Goal: Task Accomplishment & Management: Manage account settings

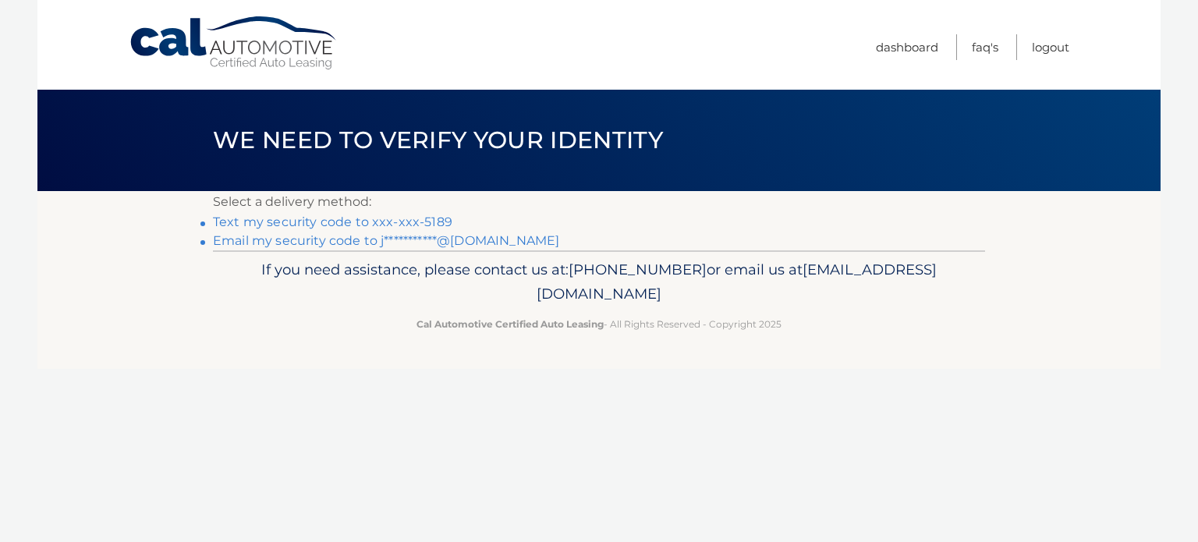
click at [338, 224] on link "Text my security code to xxx-xxx-5189" at bounding box center [332, 222] width 239 height 15
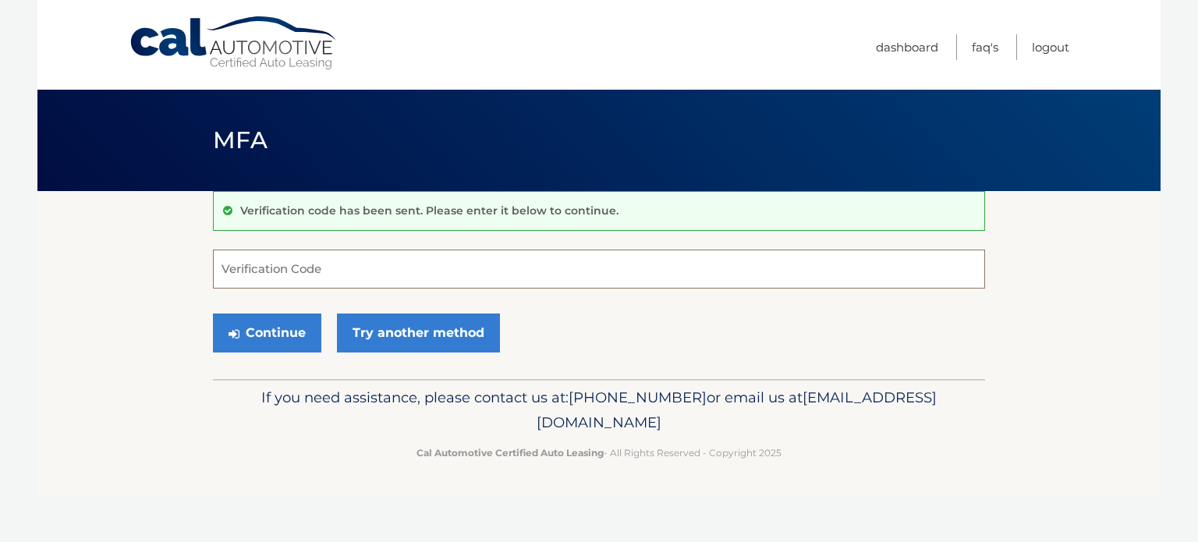
click at [342, 263] on input "Verification Code" at bounding box center [599, 269] width 772 height 39
type input "214981"
click at [213, 314] on button "Continue" at bounding box center [267, 333] width 108 height 39
click at [287, 321] on button "Continue" at bounding box center [267, 333] width 108 height 39
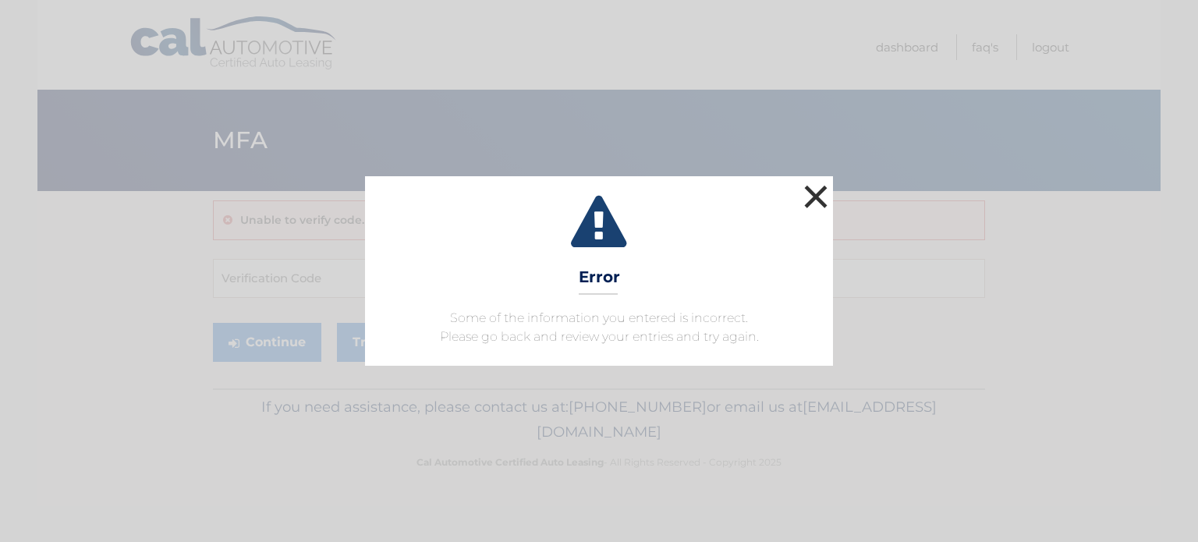
click at [818, 192] on button "×" at bounding box center [815, 196] width 31 height 31
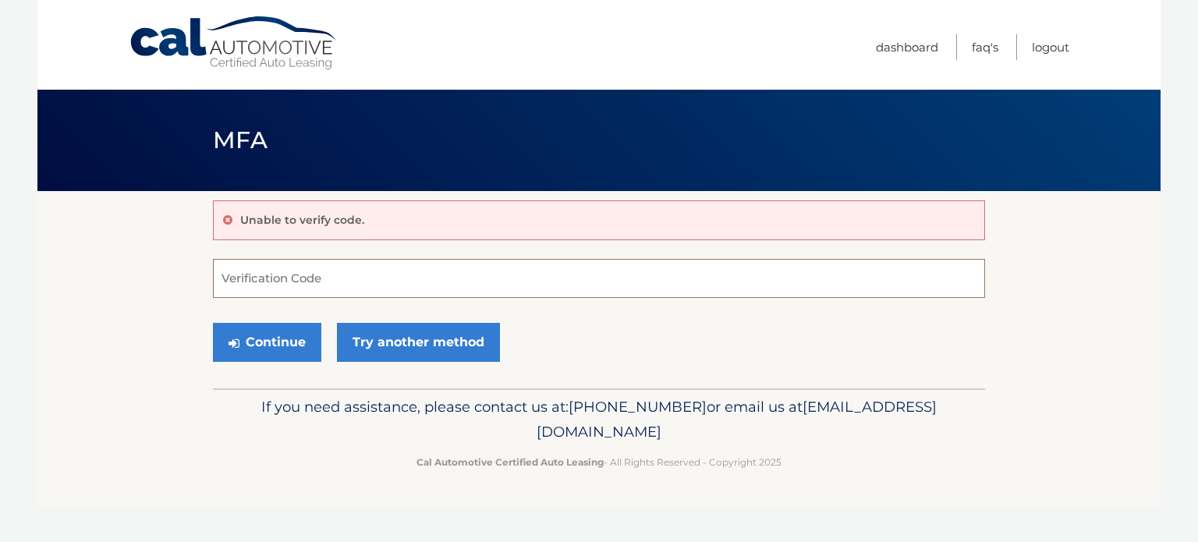
click at [290, 280] on input "Verification Code" at bounding box center [599, 278] width 772 height 39
type input "214981"
click at [213, 323] on button "Continue" at bounding box center [267, 342] width 108 height 39
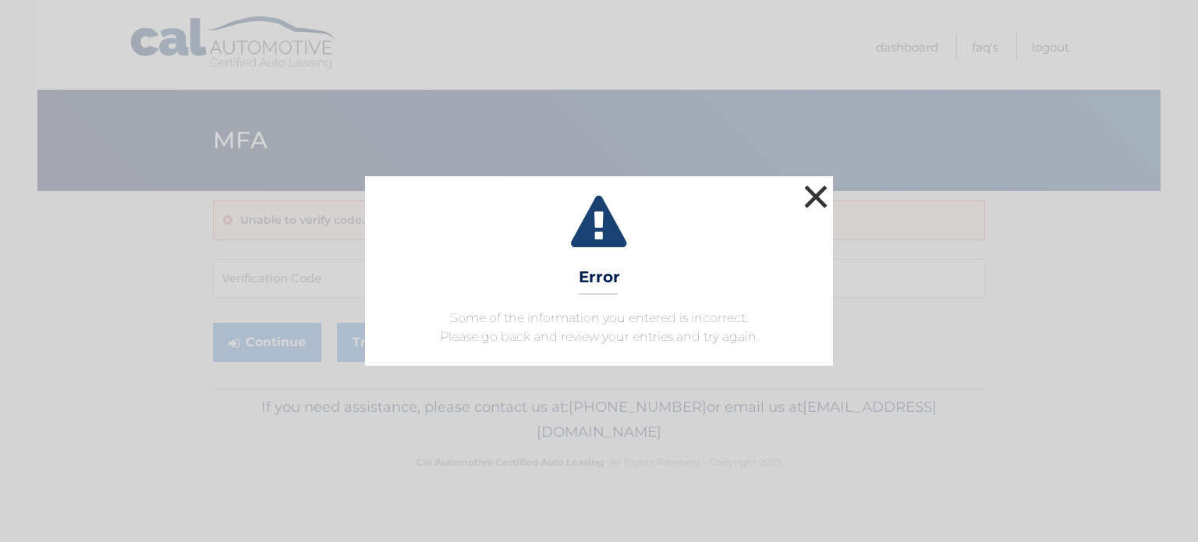
click at [817, 200] on button "×" at bounding box center [815, 196] width 31 height 31
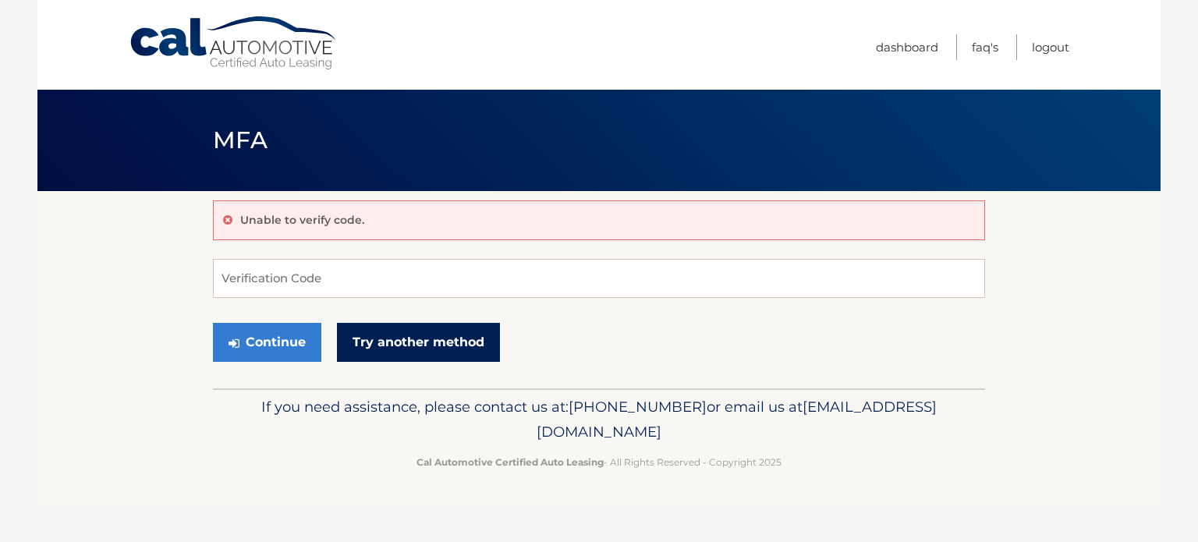
click at [446, 340] on link "Try another method" at bounding box center [418, 342] width 163 height 39
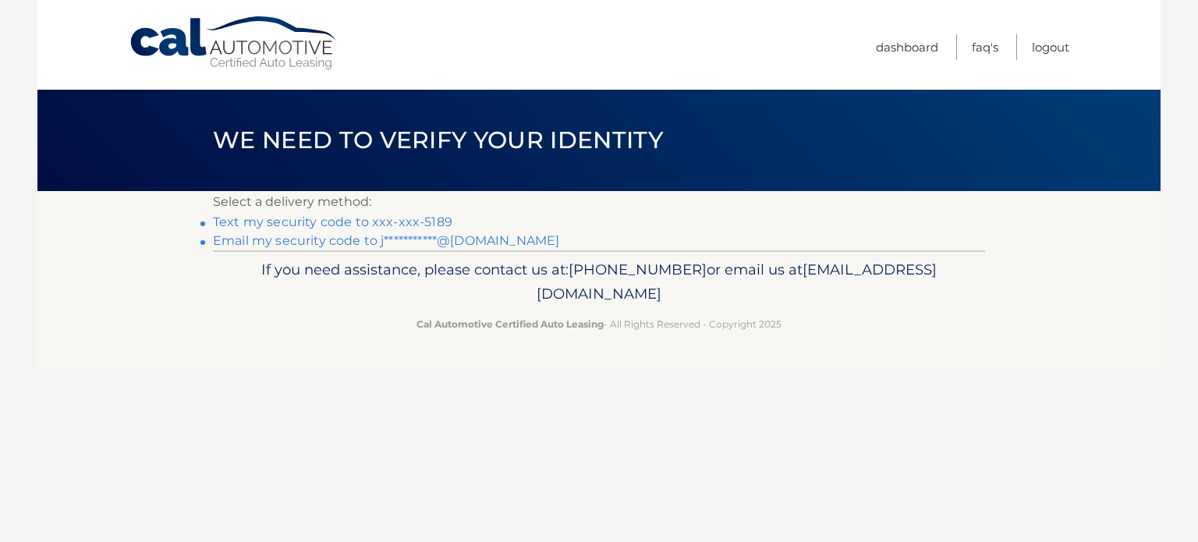
click at [315, 223] on link "Text my security code to xxx-xxx-5189" at bounding box center [332, 222] width 239 height 15
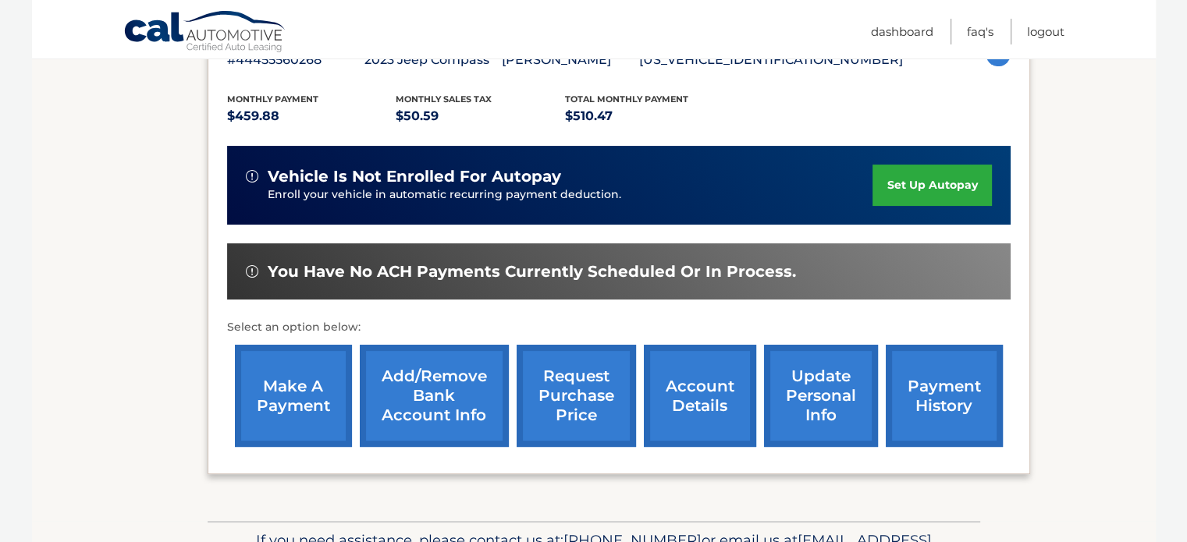
scroll to position [312, 0]
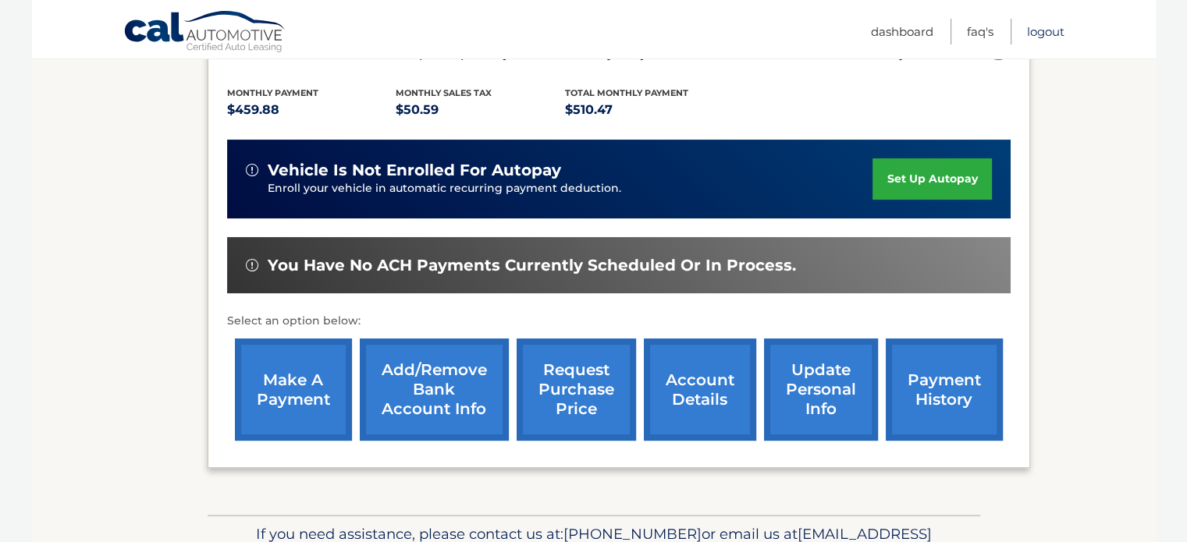
click at [1053, 32] on link "Logout" at bounding box center [1045, 32] width 37 height 26
